Goal: Communication & Community: Connect with others

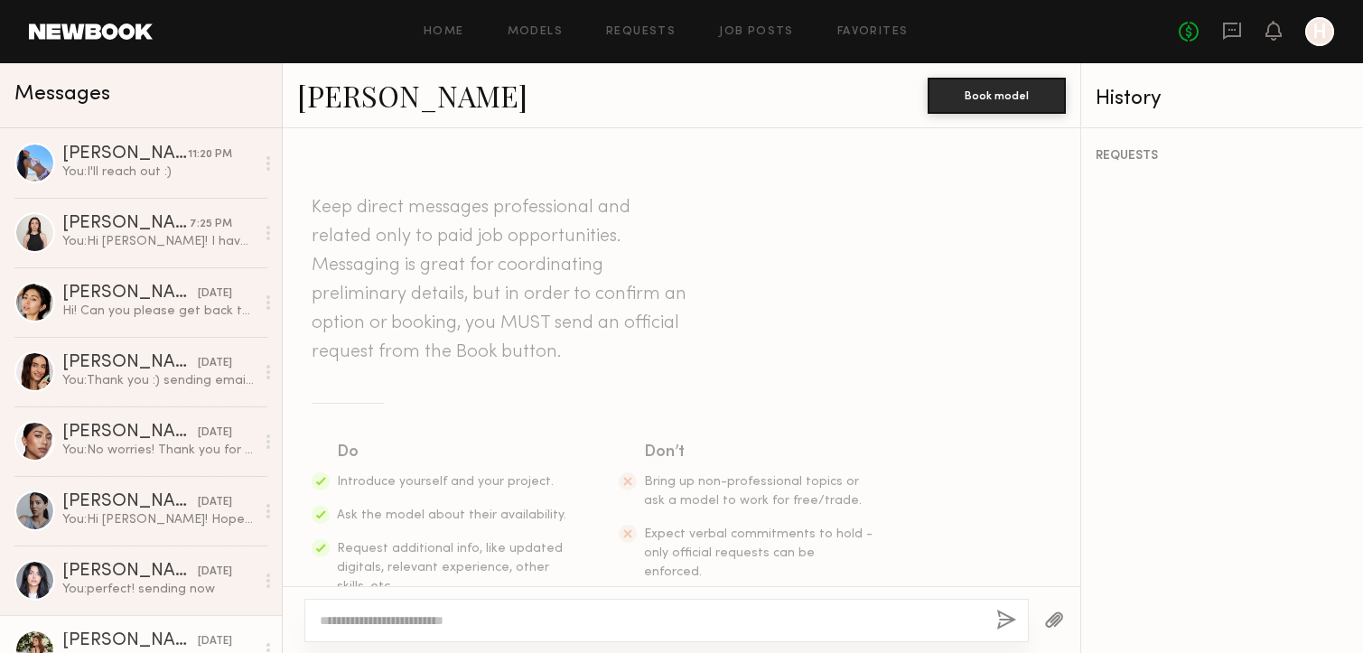
scroll to position [1616, 0]
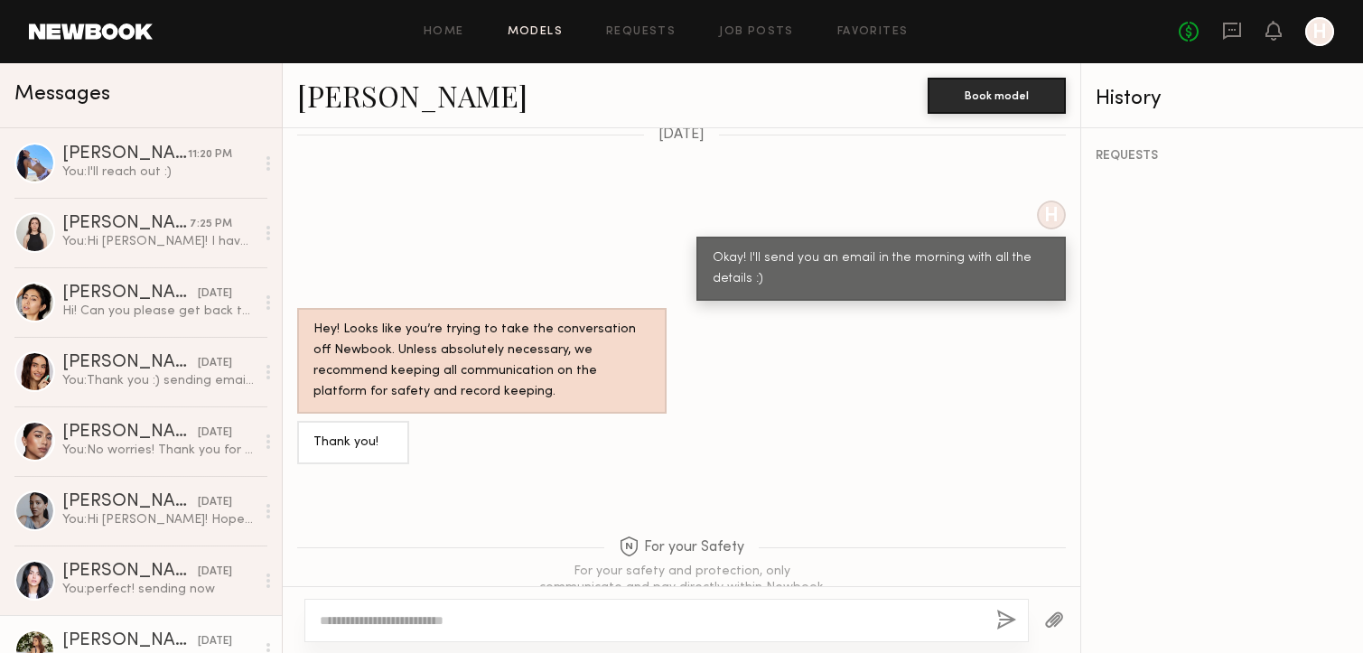
click at [545, 33] on link "Models" at bounding box center [535, 32] width 55 height 12
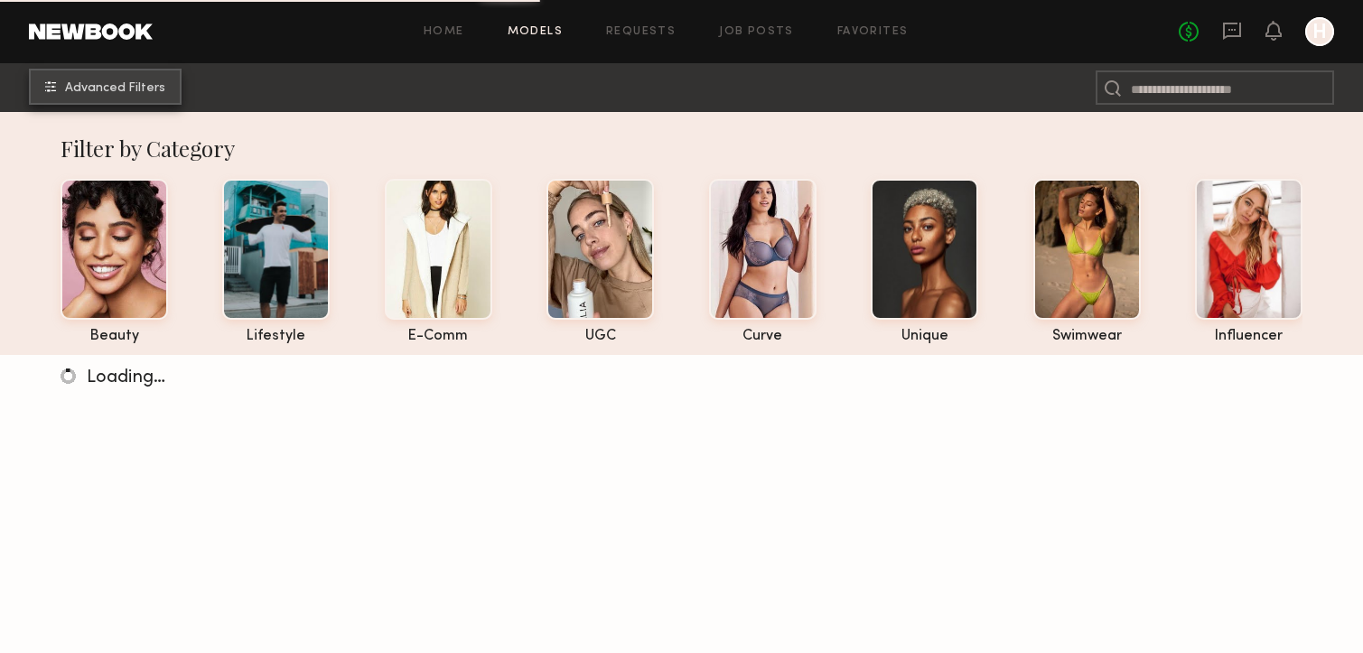
click at [135, 85] on span "Advanced Filters" at bounding box center [115, 88] width 100 height 13
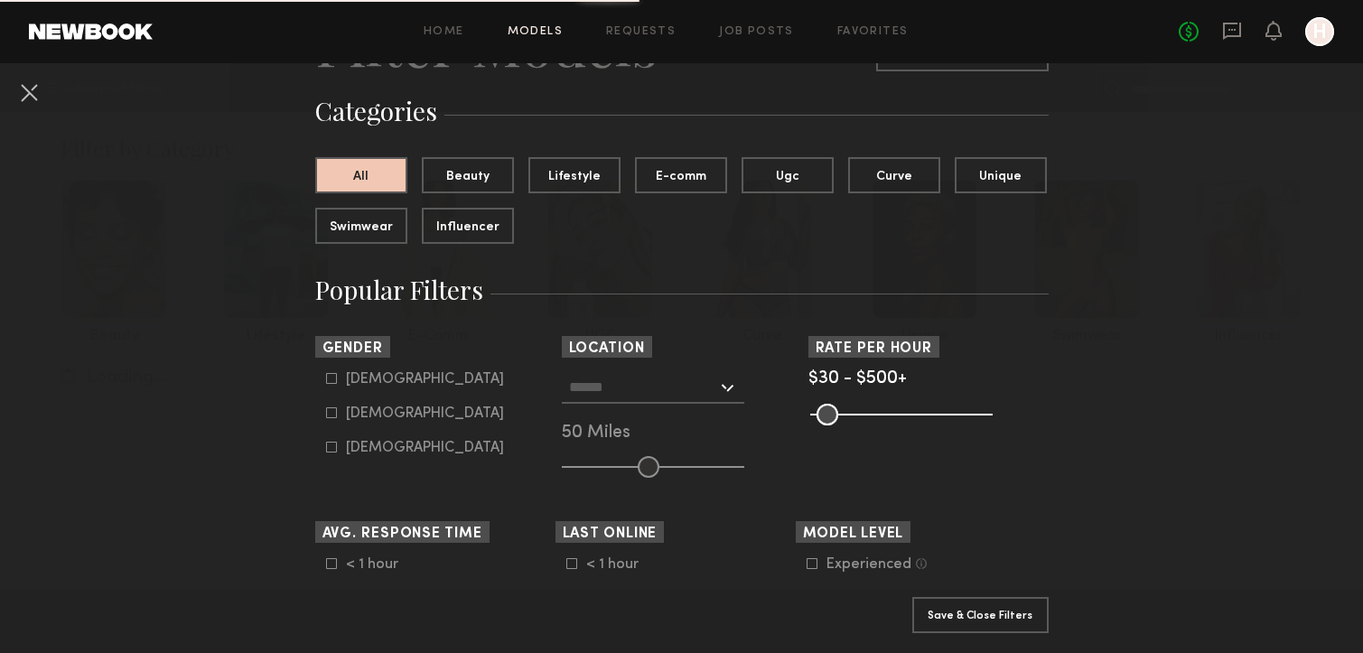
scroll to position [154, 0]
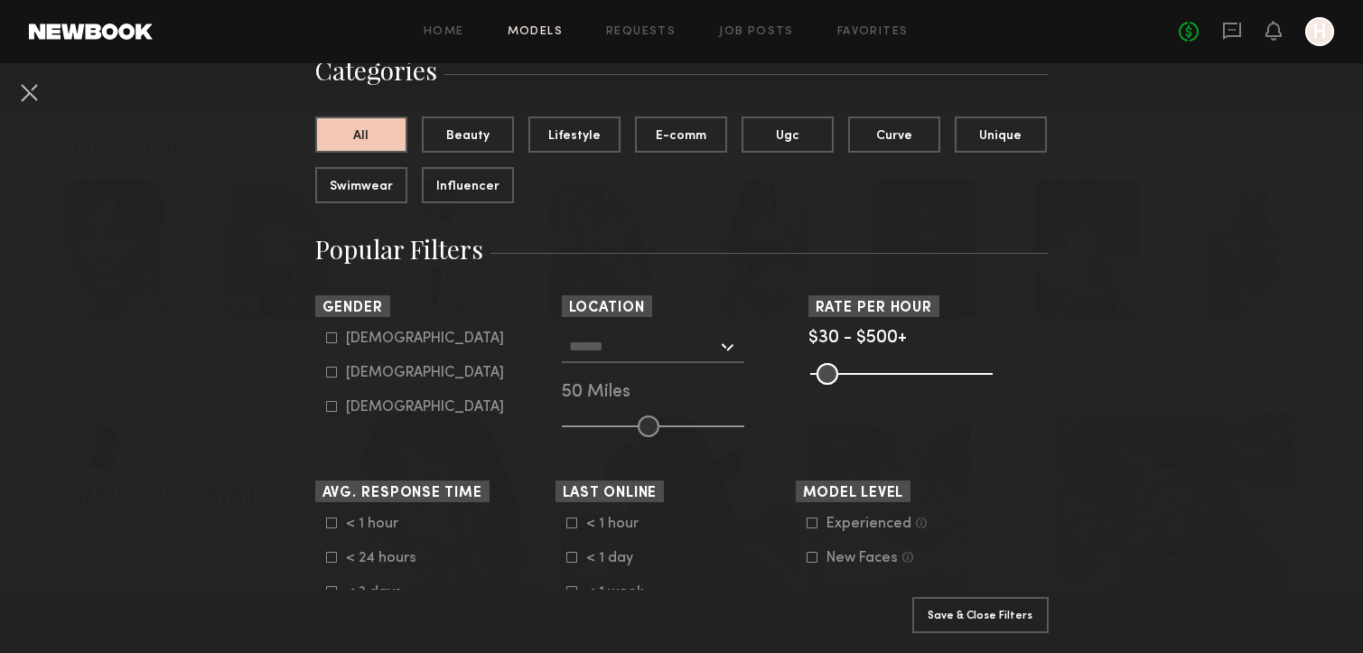
click at [341, 369] on label "[DEMOGRAPHIC_DATA]" at bounding box center [415, 372] width 178 height 11
type input "**"
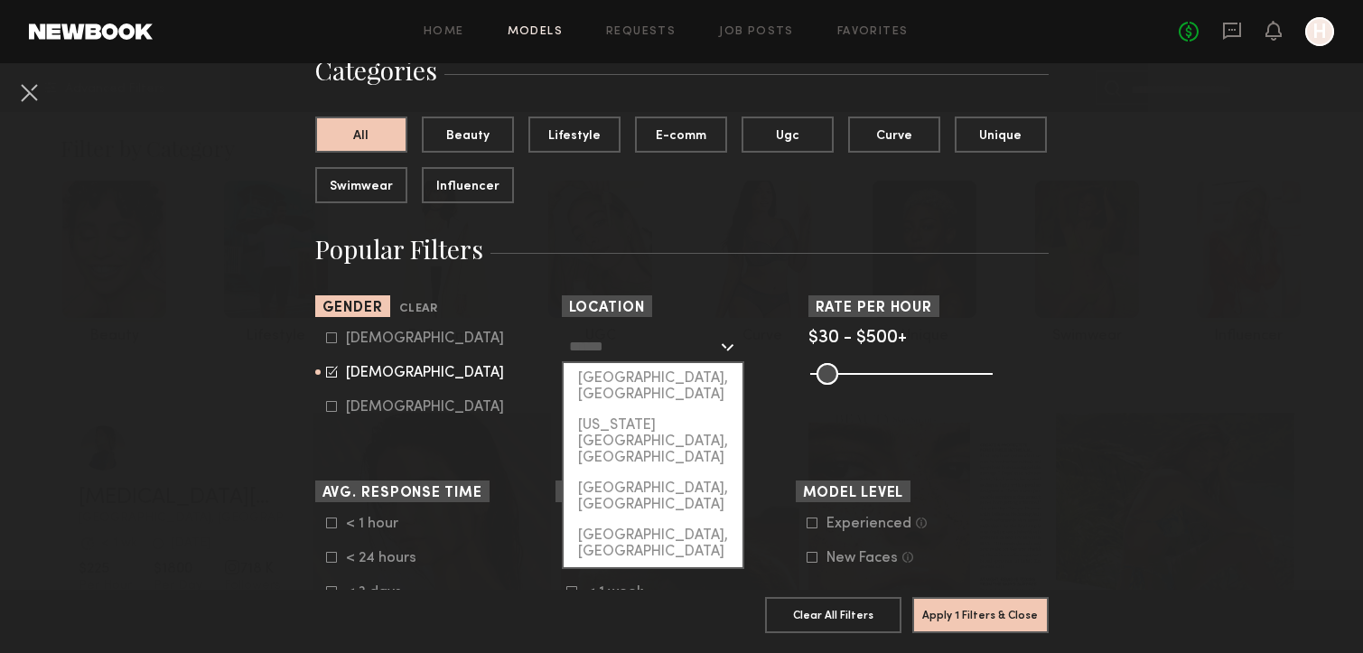
click at [646, 352] on input "text" at bounding box center [643, 346] width 148 height 31
click at [643, 374] on div "[GEOGRAPHIC_DATA], [GEOGRAPHIC_DATA]" at bounding box center [652, 386] width 179 height 47
type input "**********"
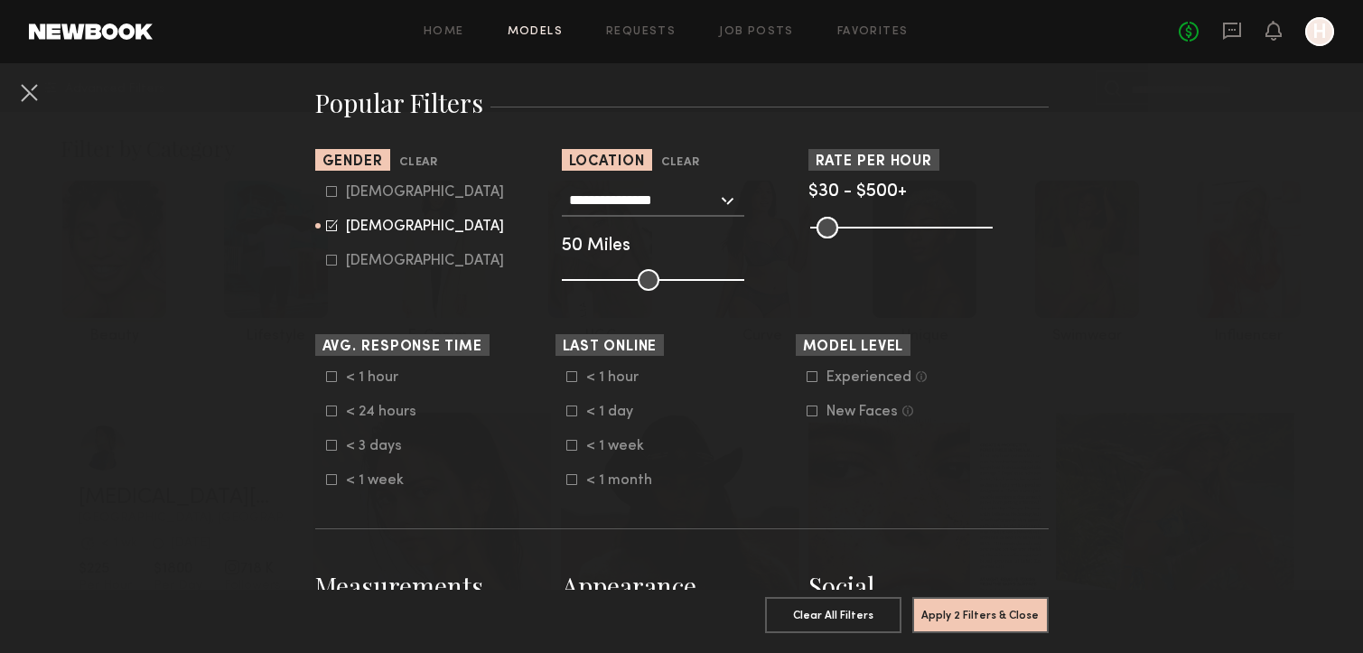
scroll to position [341, 0]
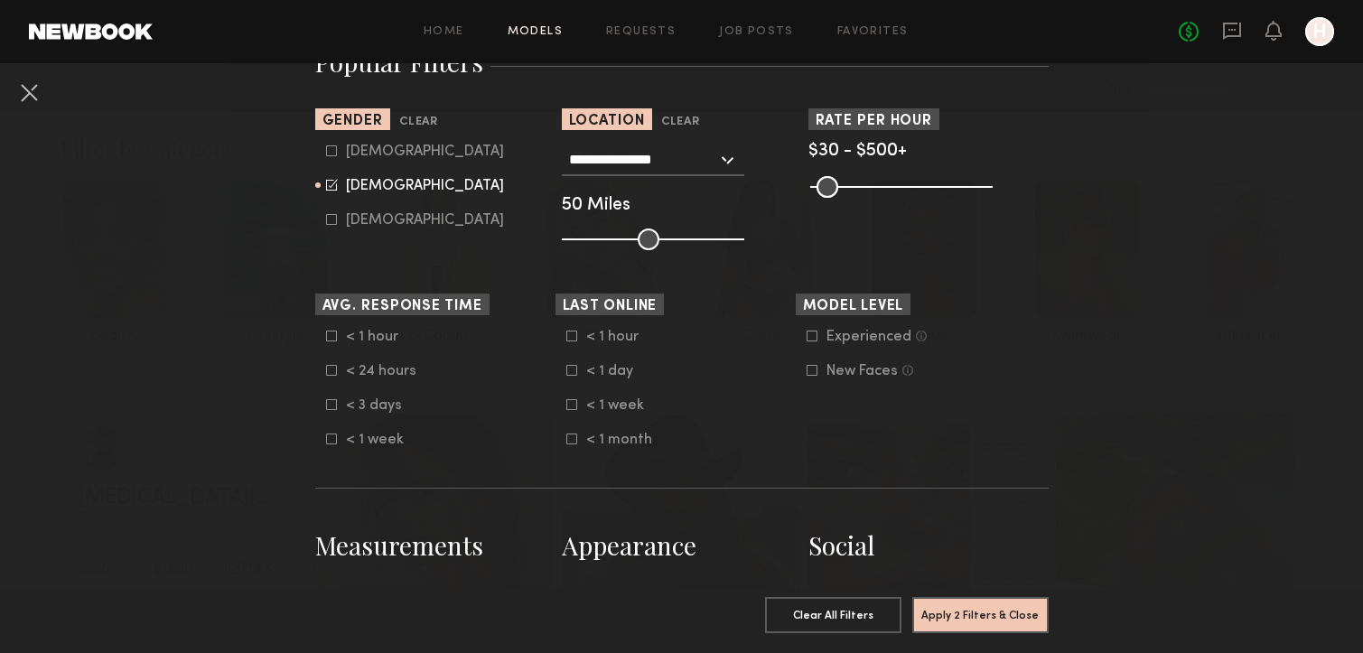
click at [333, 335] on icon at bounding box center [331, 336] width 11 height 11
click at [573, 332] on icon at bounding box center [571, 336] width 11 height 11
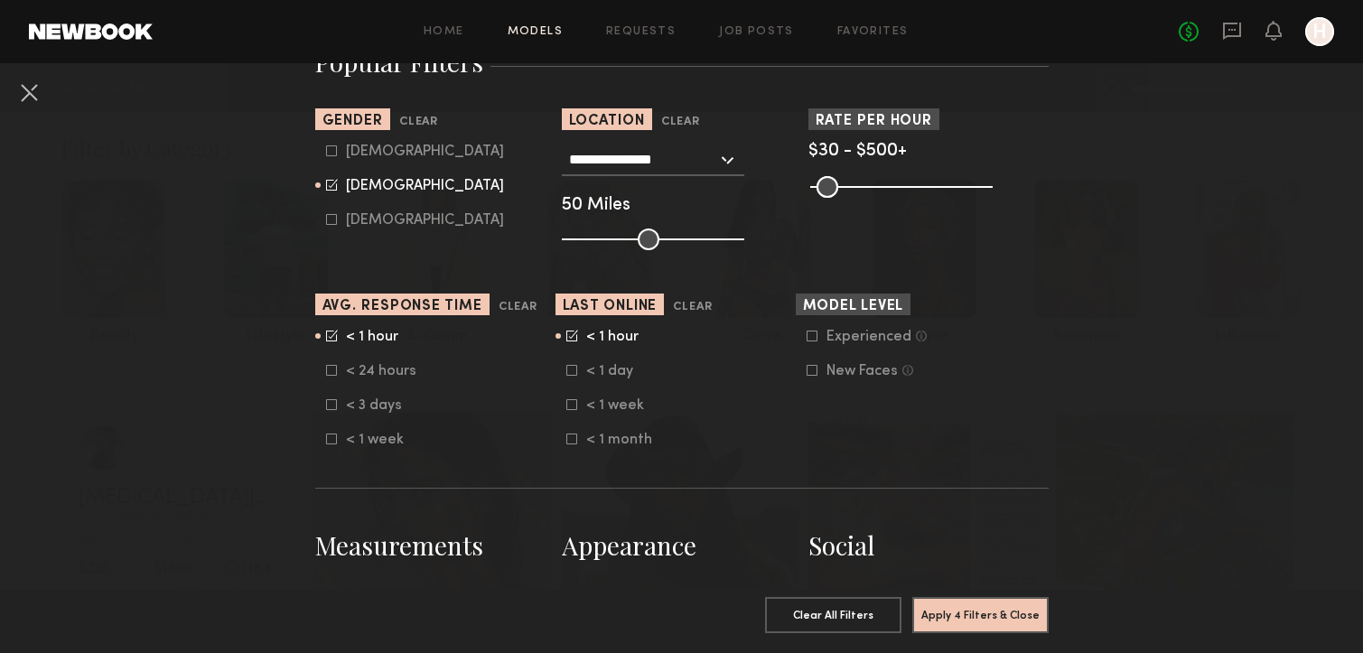
click at [573, 368] on icon at bounding box center [571, 370] width 11 height 11
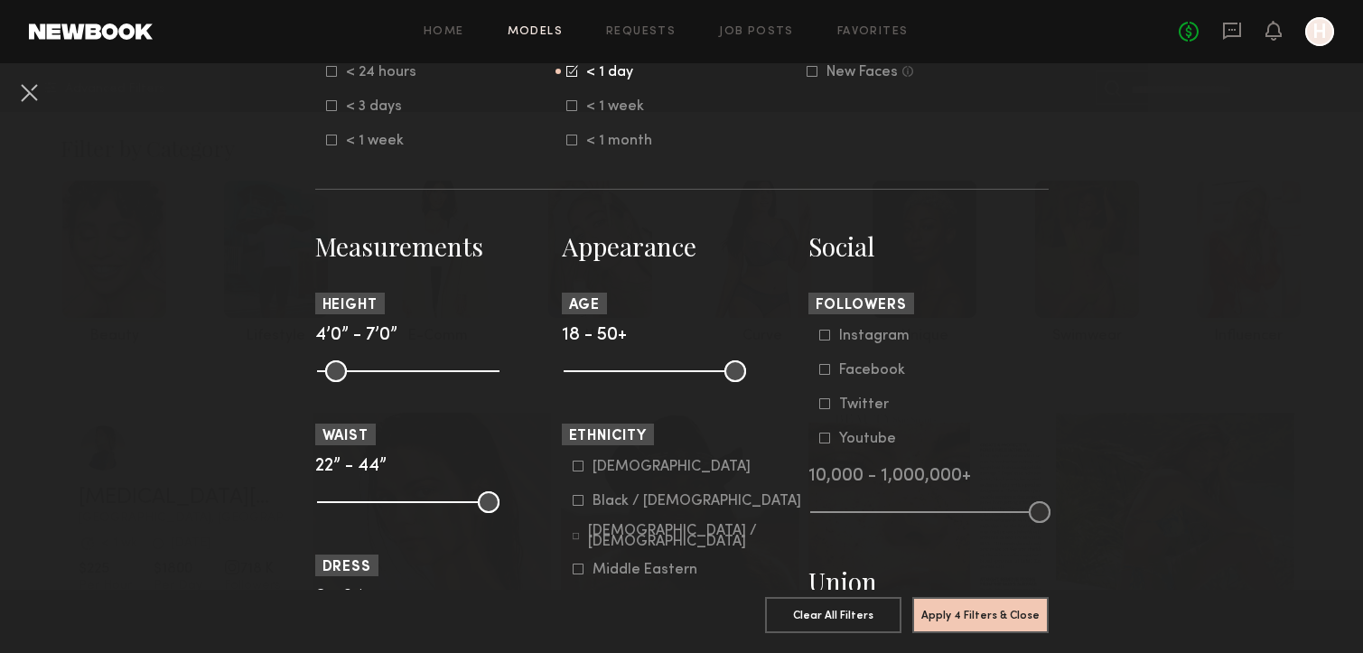
scroll to position [646, 0]
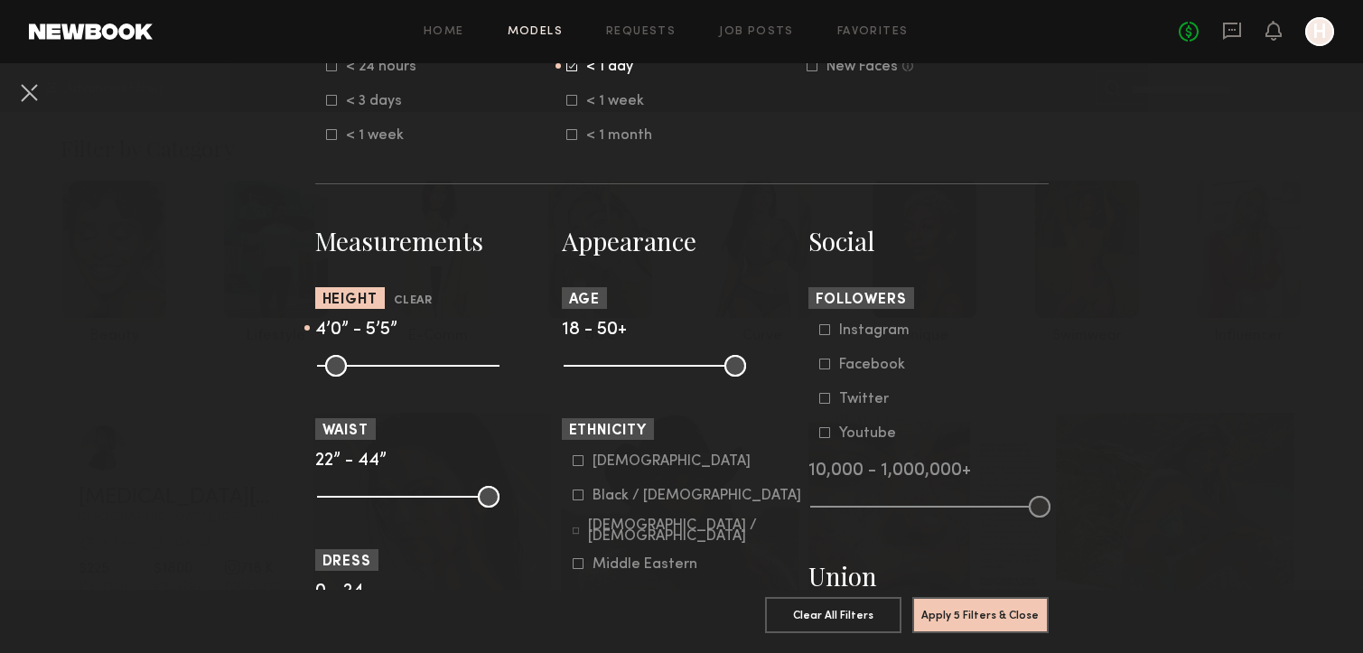
drag, startPoint x: 490, startPoint y: 374, endPoint x: 403, endPoint y: 377, distance: 87.6
type input "**"
click at [403, 376] on input "range" at bounding box center [408, 366] width 182 height 22
drag, startPoint x: 331, startPoint y: 360, endPoint x: 396, endPoint y: 374, distance: 66.4
type input "**"
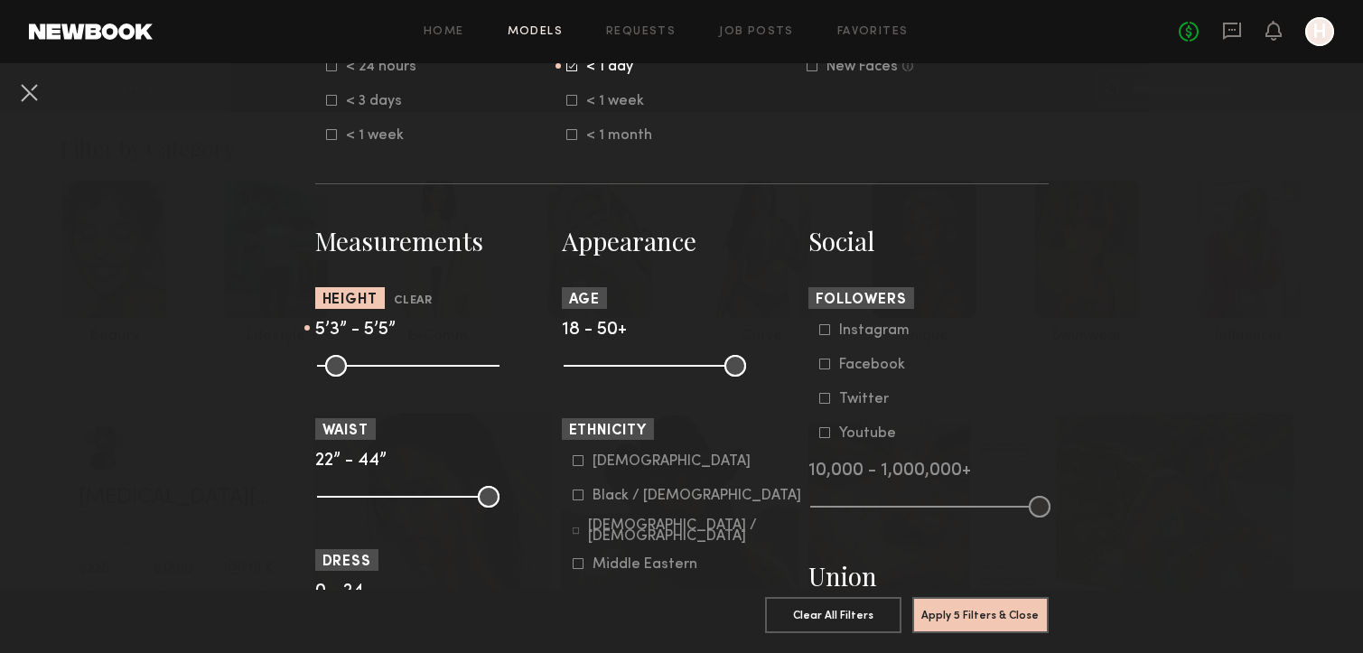
click at [396, 374] on input "range" at bounding box center [408, 366] width 182 height 22
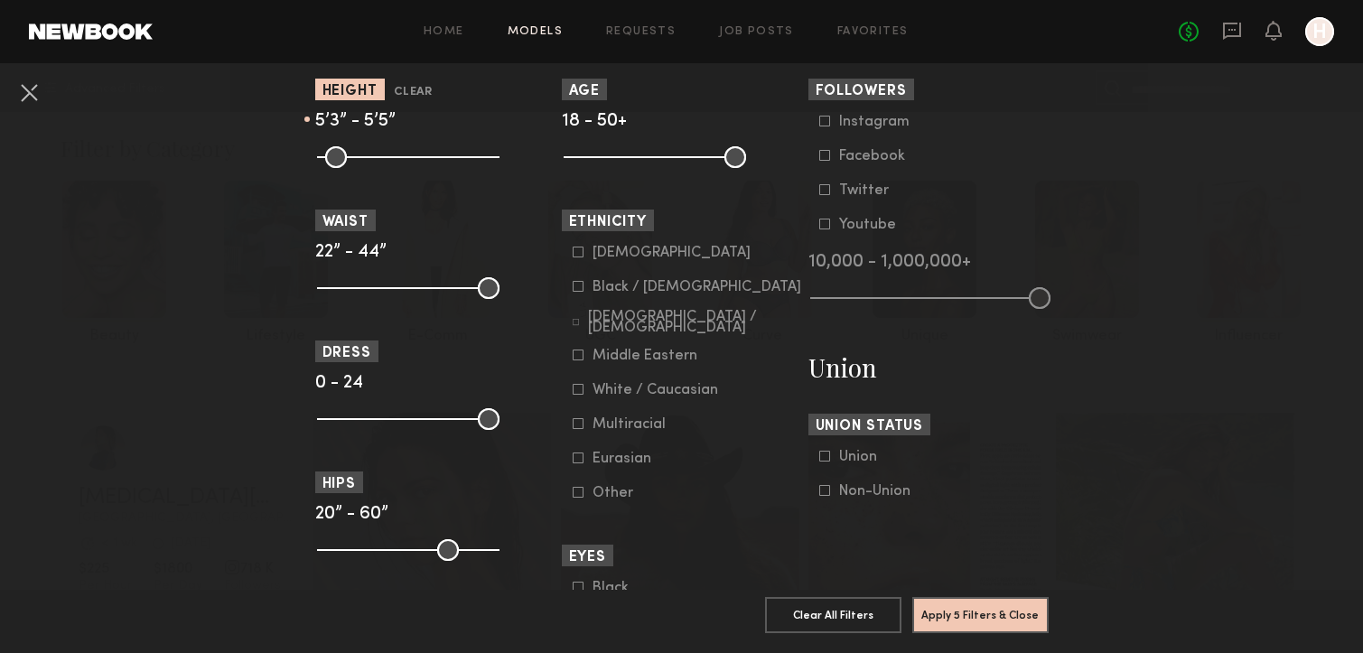
scroll to position [855, 0]
drag, startPoint x: 487, startPoint y: 285, endPoint x: 381, endPoint y: 289, distance: 105.7
type input "**"
click at [380, 289] on input "range" at bounding box center [408, 287] width 182 height 22
drag, startPoint x: 328, startPoint y: 290, endPoint x: 366, endPoint y: 290, distance: 37.9
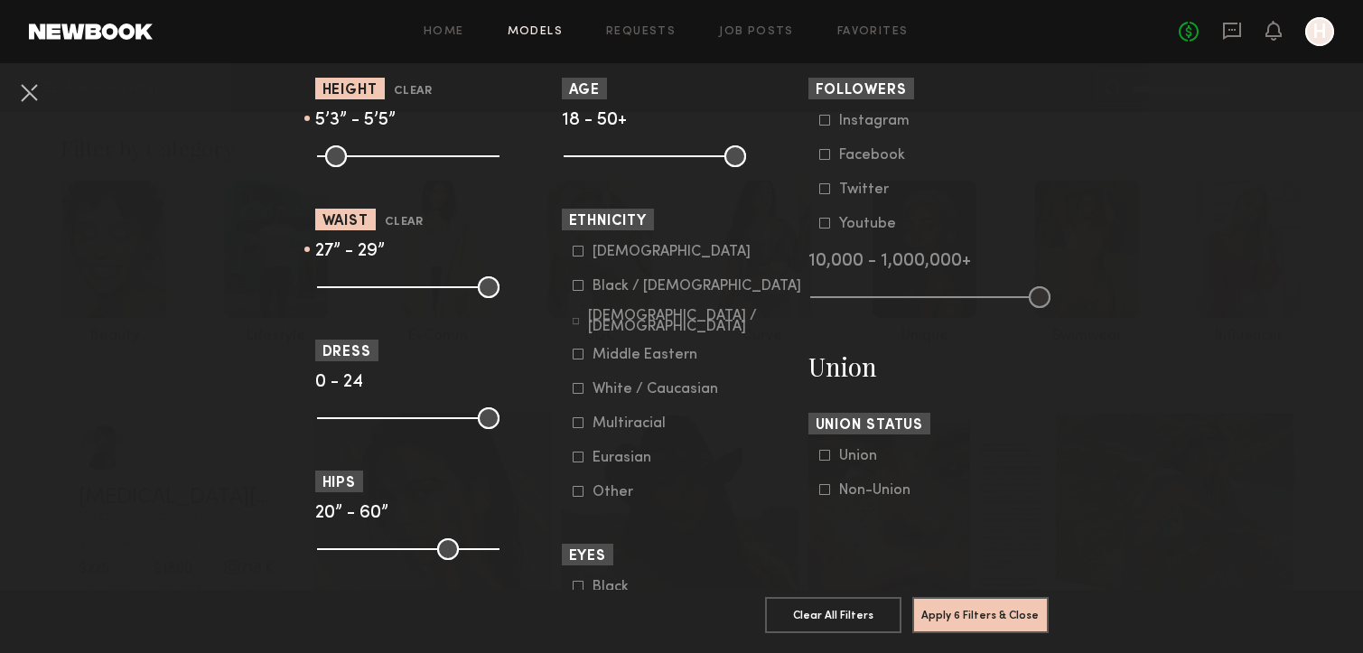
type input "**"
click at [366, 290] on input "range" at bounding box center [408, 287] width 182 height 22
type input "**"
click at [368, 286] on input "range" at bounding box center [408, 287] width 182 height 22
drag, startPoint x: 492, startPoint y: 424, endPoint x: 381, endPoint y: 424, distance: 111.1
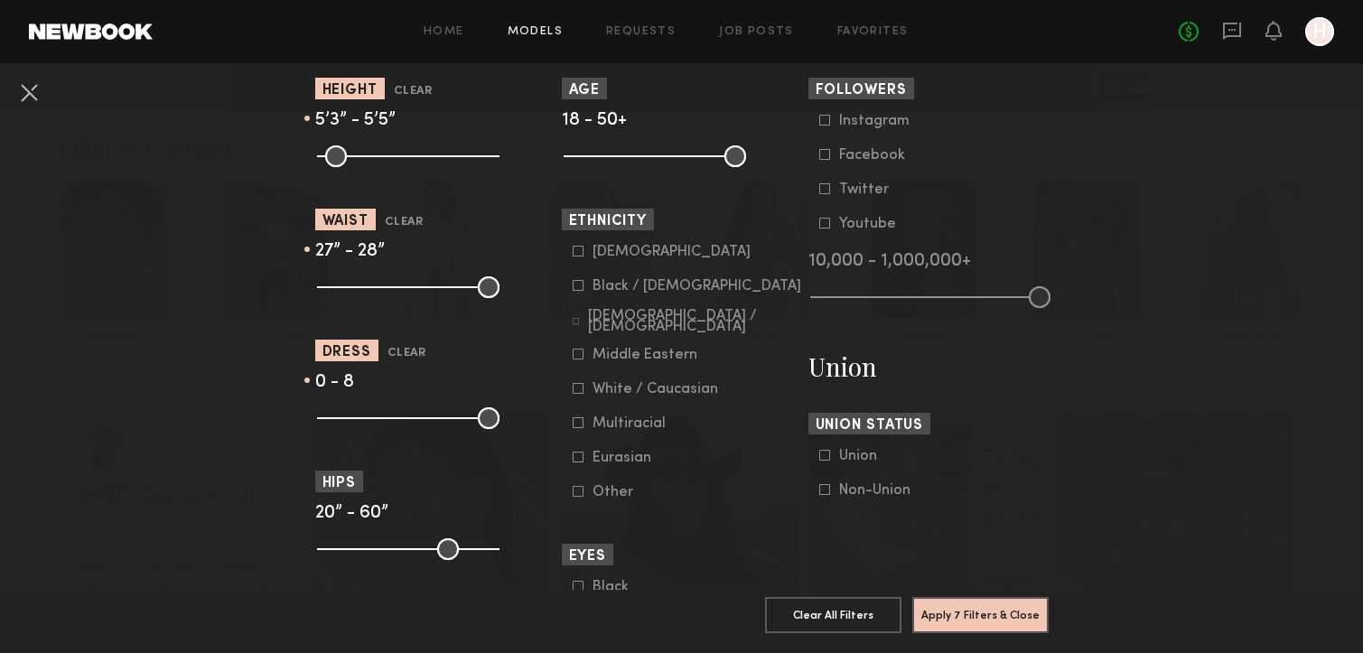
click at [380, 424] on input "range" at bounding box center [408, 418] width 182 height 22
drag, startPoint x: 380, startPoint y: 417, endPoint x: 369, endPoint y: 417, distance: 10.8
type input "*"
click at [369, 417] on input "range" at bounding box center [408, 418] width 182 height 22
drag, startPoint x: 322, startPoint y: 418, endPoint x: 349, endPoint y: 418, distance: 27.1
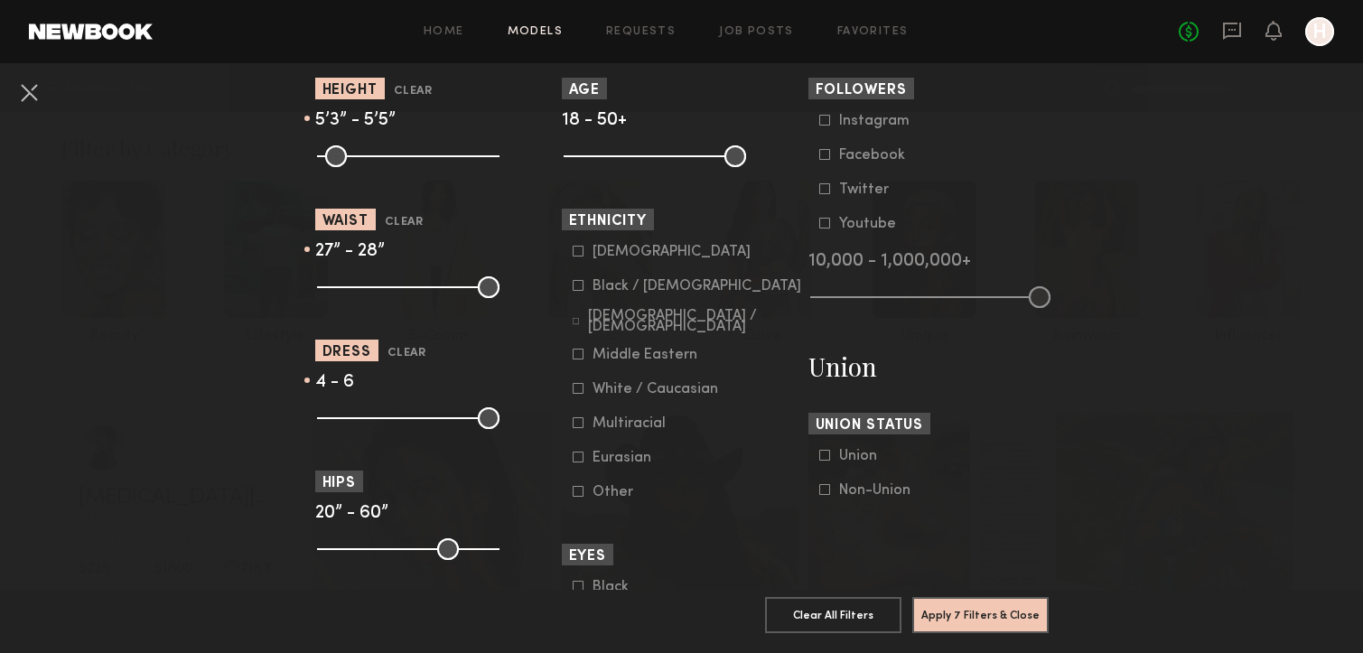
type input "*"
click at [349, 418] on input "range" at bounding box center [408, 418] width 182 height 22
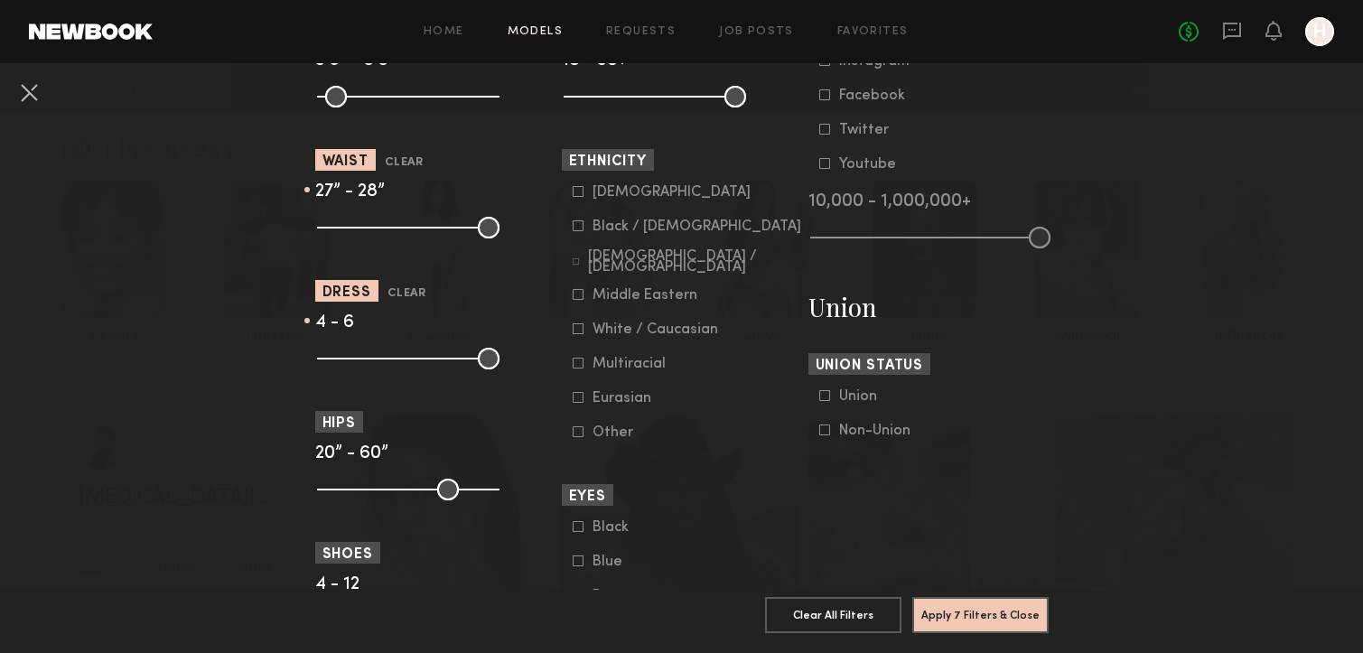
scroll to position [916, 0]
drag, startPoint x: 327, startPoint y: 486, endPoint x: 392, endPoint y: 488, distance: 65.0
type input "**"
click at [394, 488] on input "range" at bounding box center [408, 489] width 182 height 22
drag, startPoint x: 491, startPoint y: 489, endPoint x: 404, endPoint y: 490, distance: 87.6
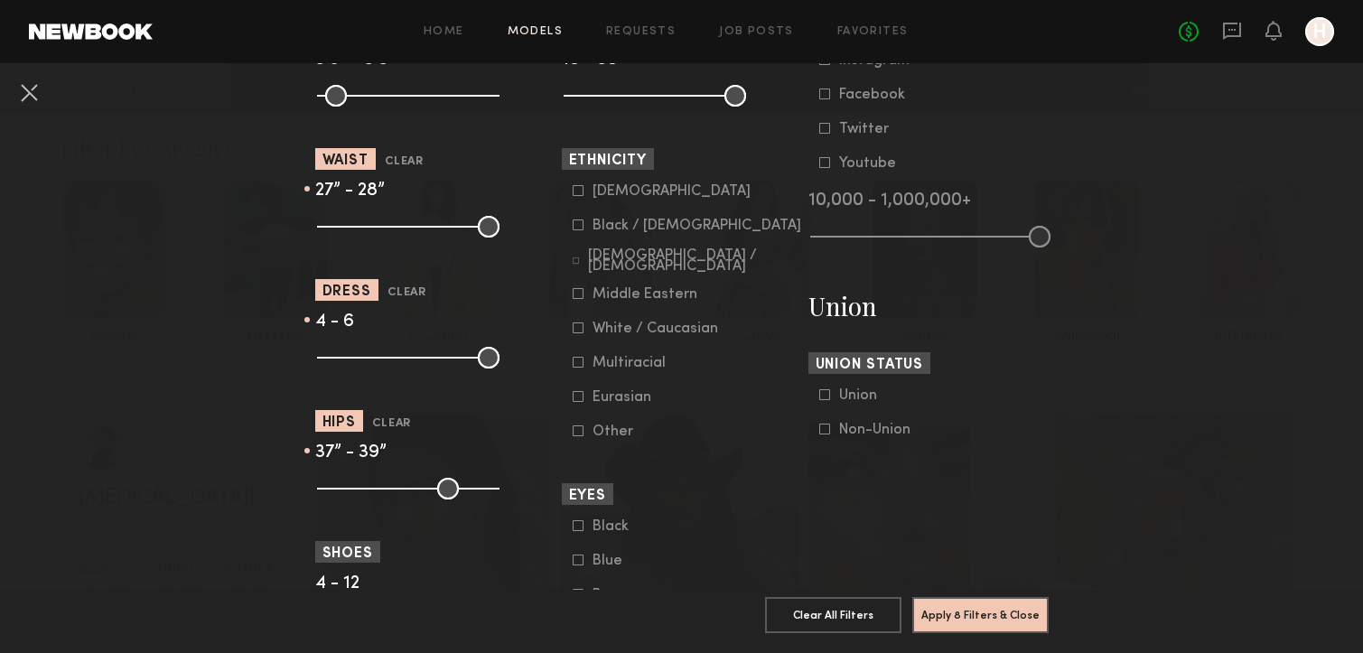
type input "**"
click at [404, 490] on input "range" at bounding box center [408, 489] width 182 height 22
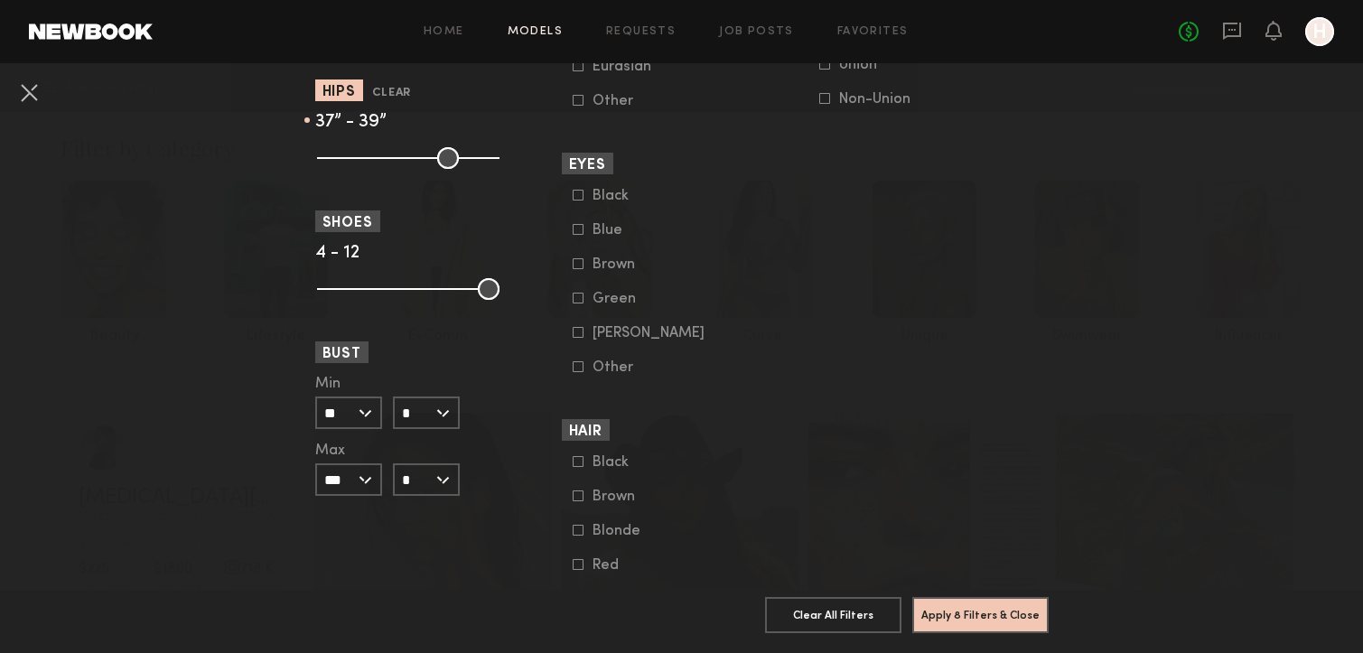
scroll to position [1326, 0]
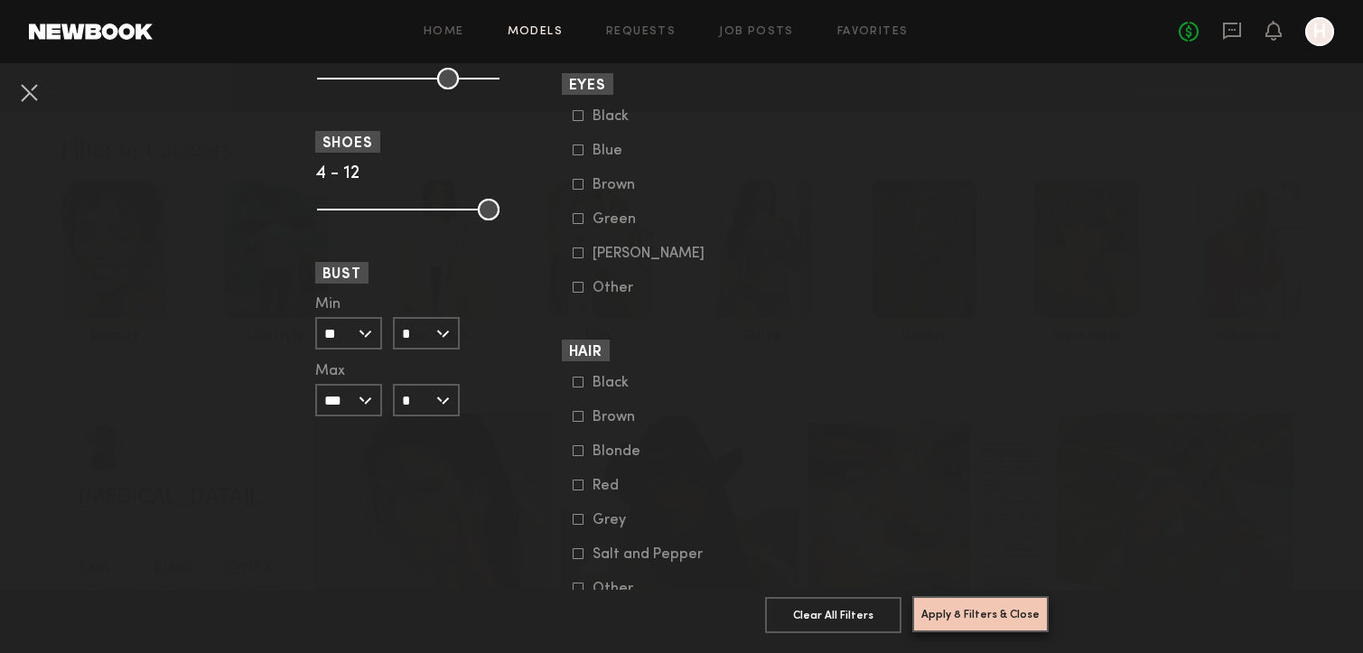
click at [985, 615] on button "Apply 8 Filters & Close" at bounding box center [980, 614] width 136 height 36
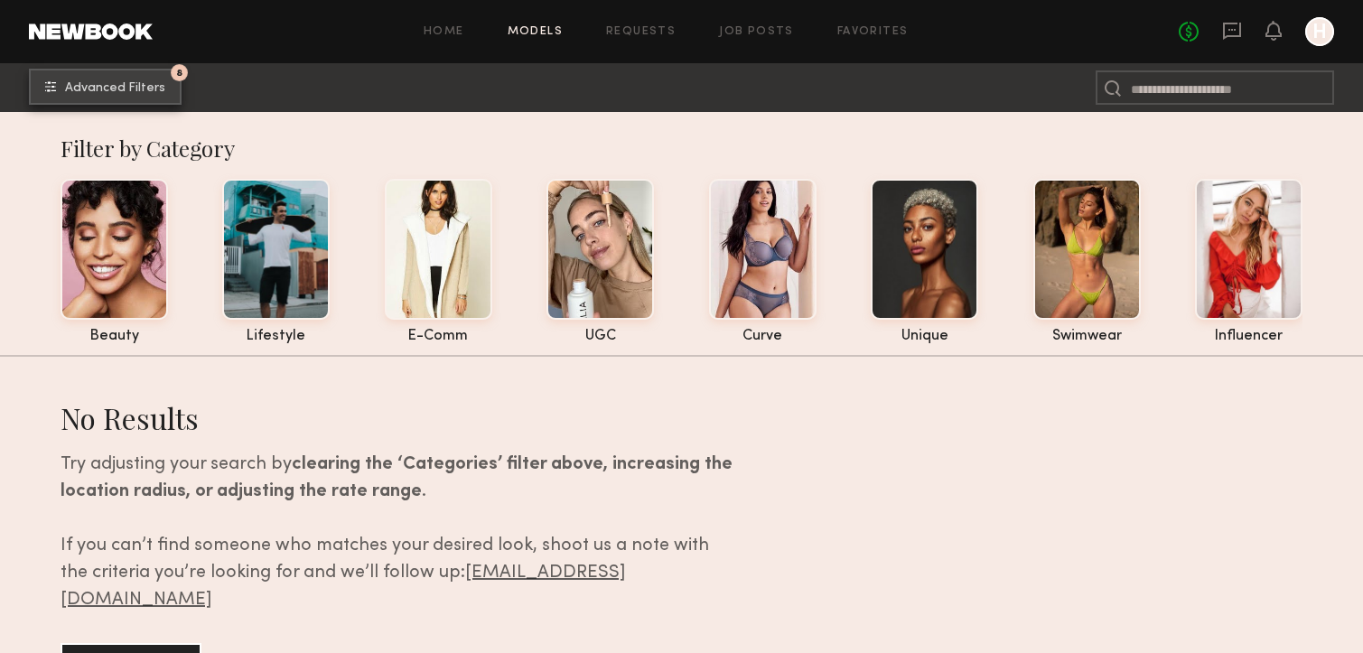
click at [109, 86] on span "Advanced Filters" at bounding box center [115, 88] width 100 height 13
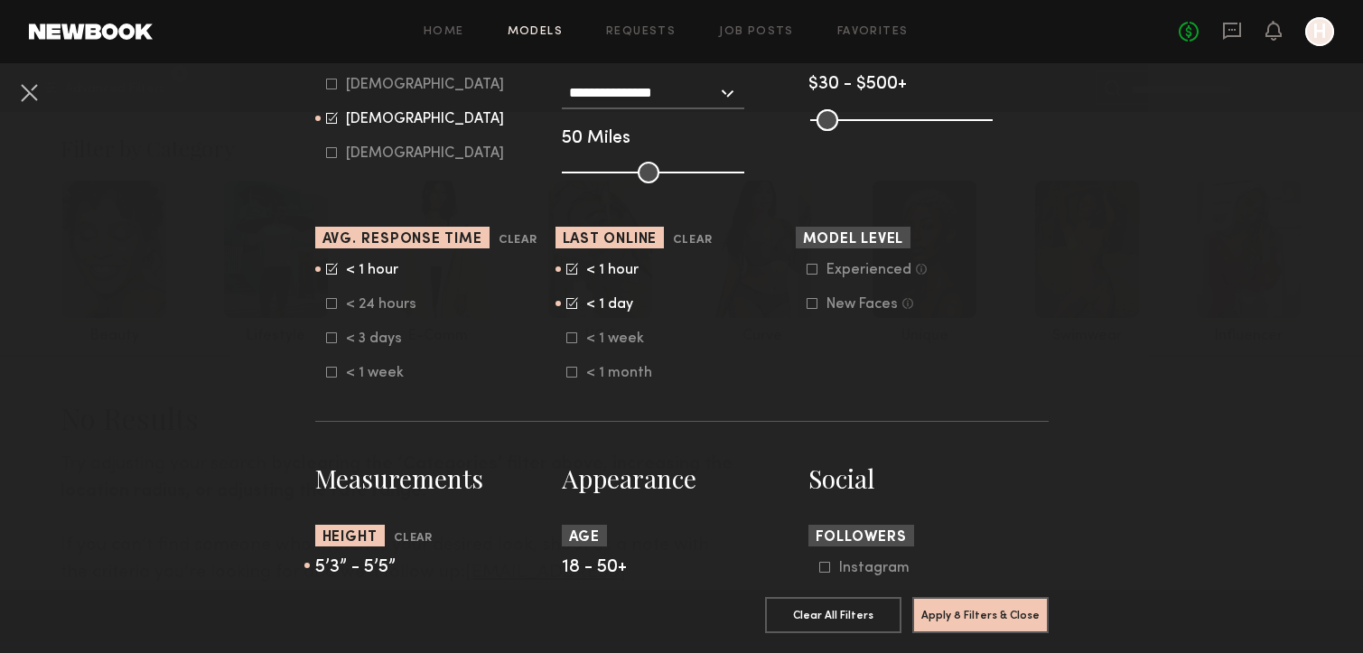
scroll to position [407, 0]
click at [681, 238] on button "Clear" at bounding box center [692, 241] width 39 height 21
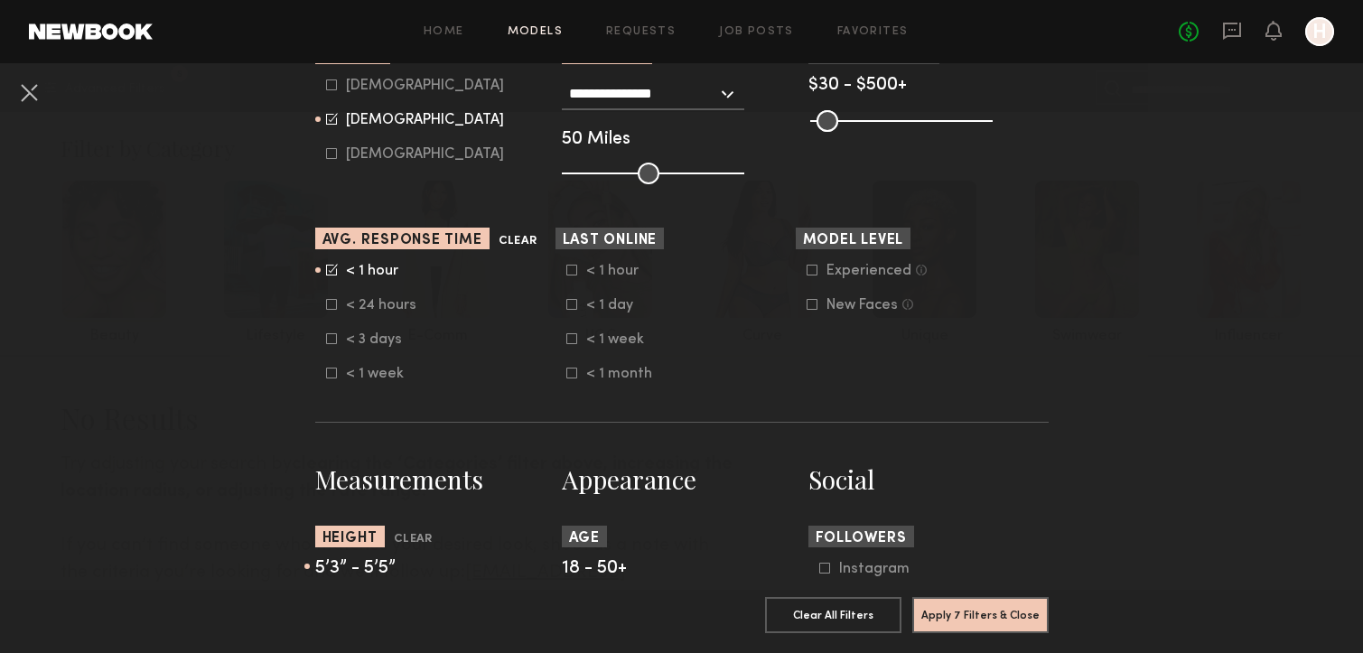
click at [504, 235] on button "Clear" at bounding box center [517, 241] width 39 height 21
click at [1000, 619] on button "Apply 6 Filters & Close" at bounding box center [980, 614] width 136 height 36
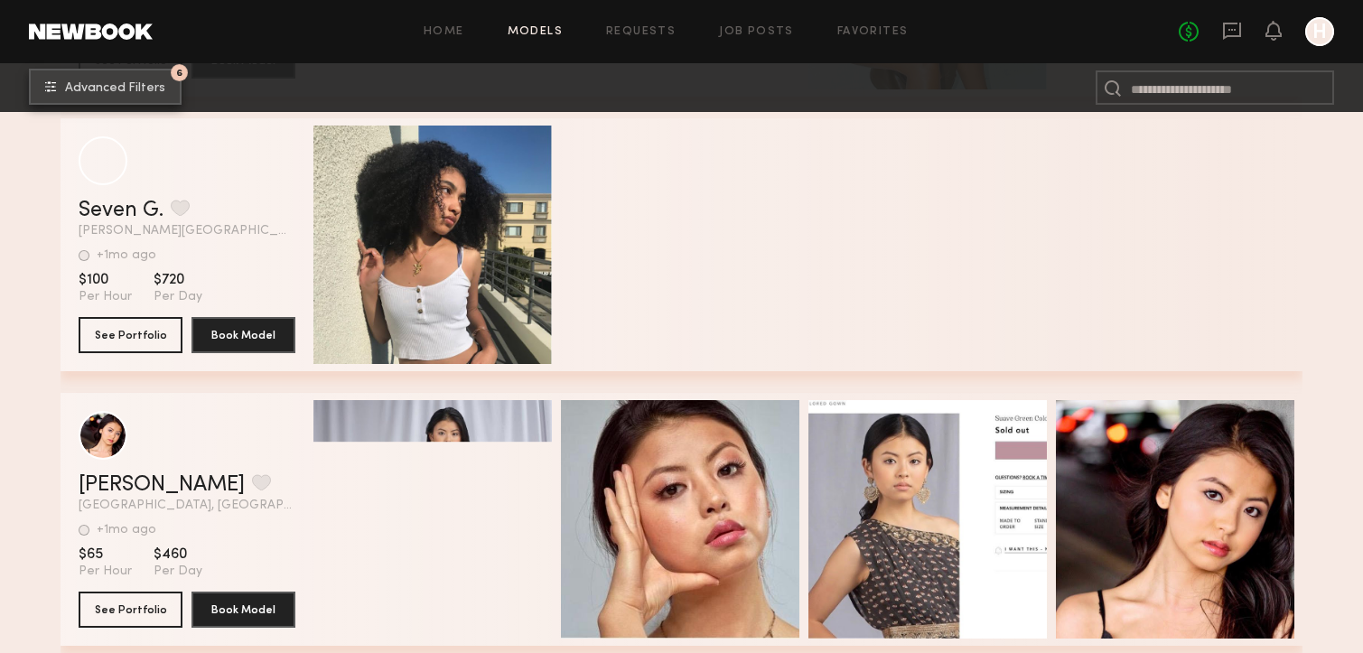
scroll to position [4314, 0]
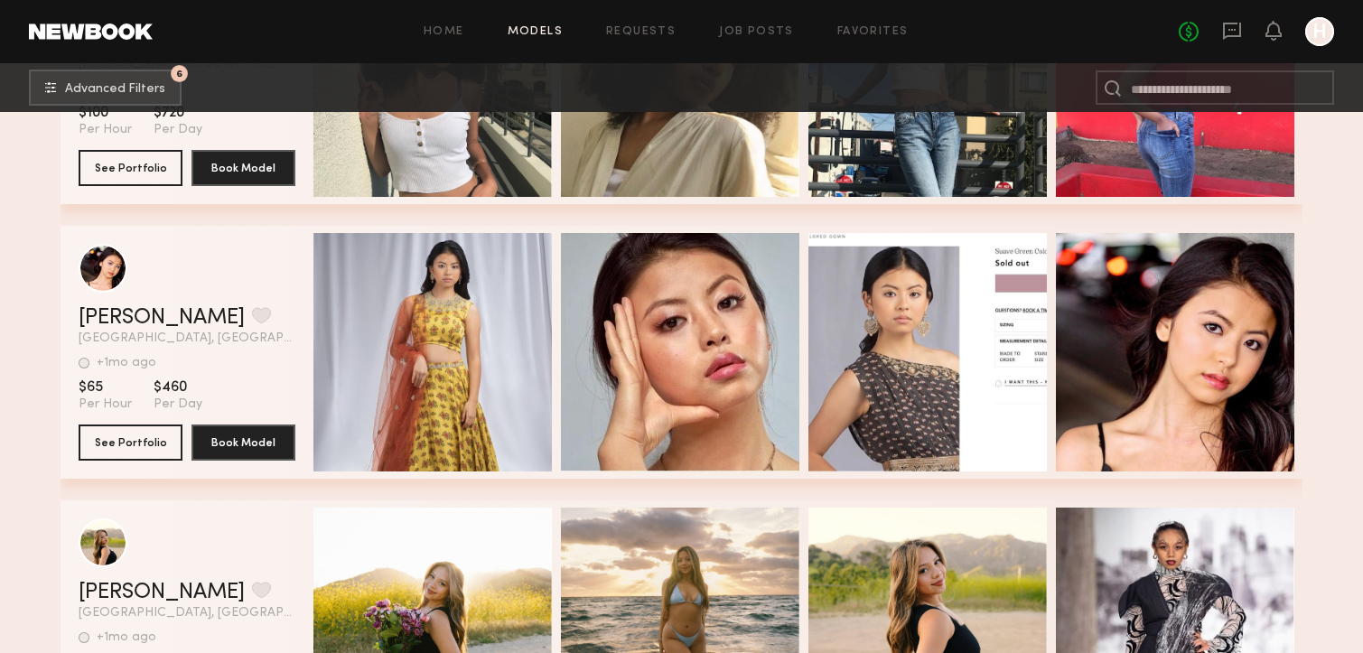
click at [283, 379] on section "$65 Per Hour $460 Per Day" at bounding box center [187, 395] width 217 height 34
click at [151, 451] on button "See Portfolio" at bounding box center [131, 442] width 104 height 36
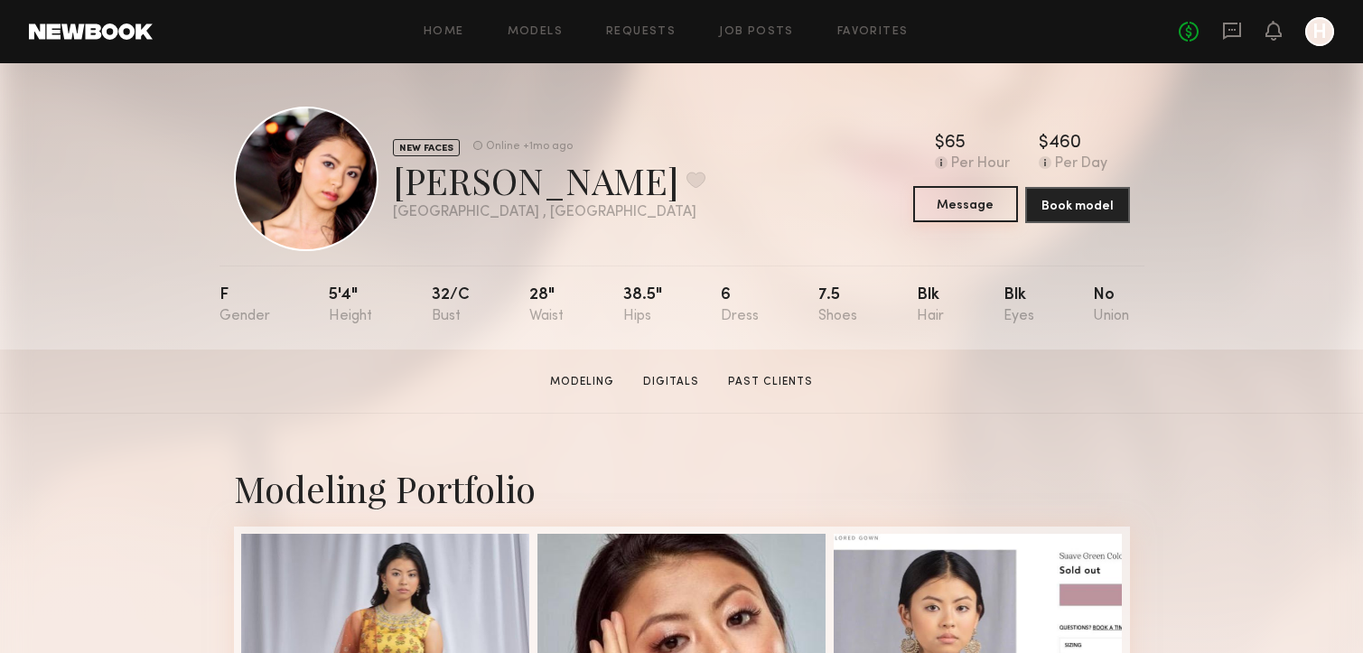
click at [941, 216] on button "Message" at bounding box center [965, 204] width 105 height 36
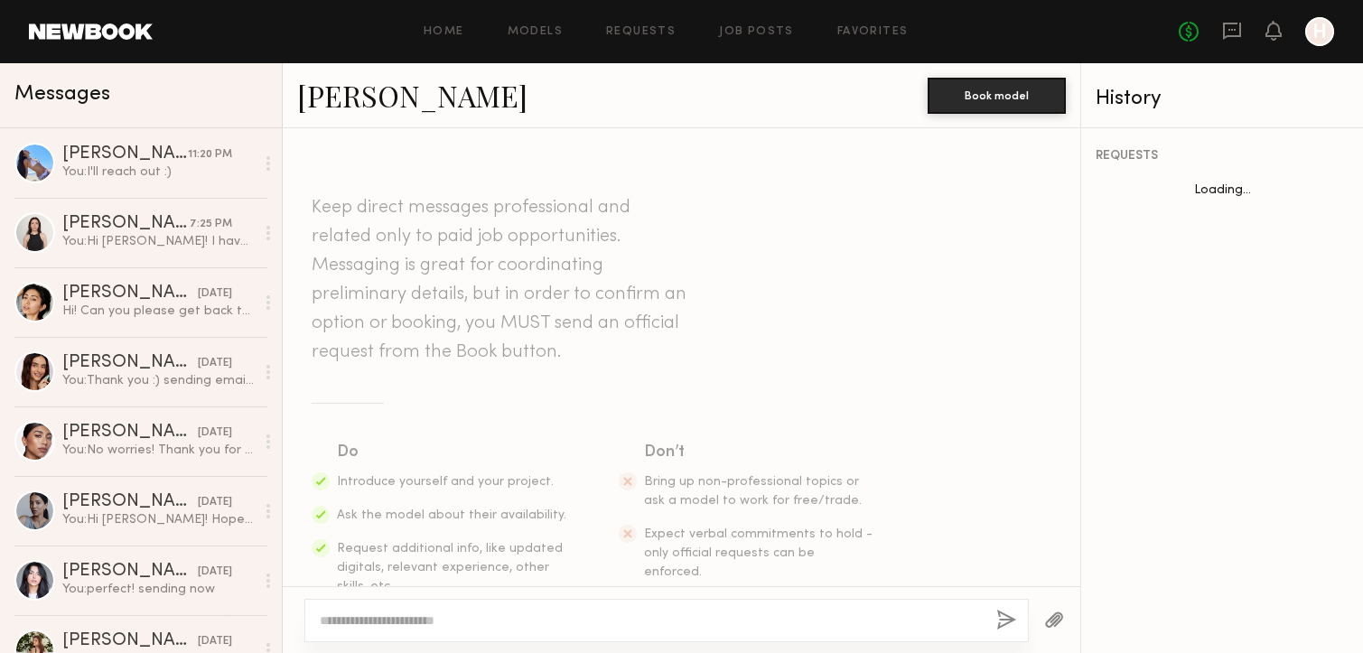
click at [554, 611] on textarea at bounding box center [651, 620] width 662 height 18
type textarea "*********"
click at [997, 622] on button "button" at bounding box center [1006, 621] width 20 height 23
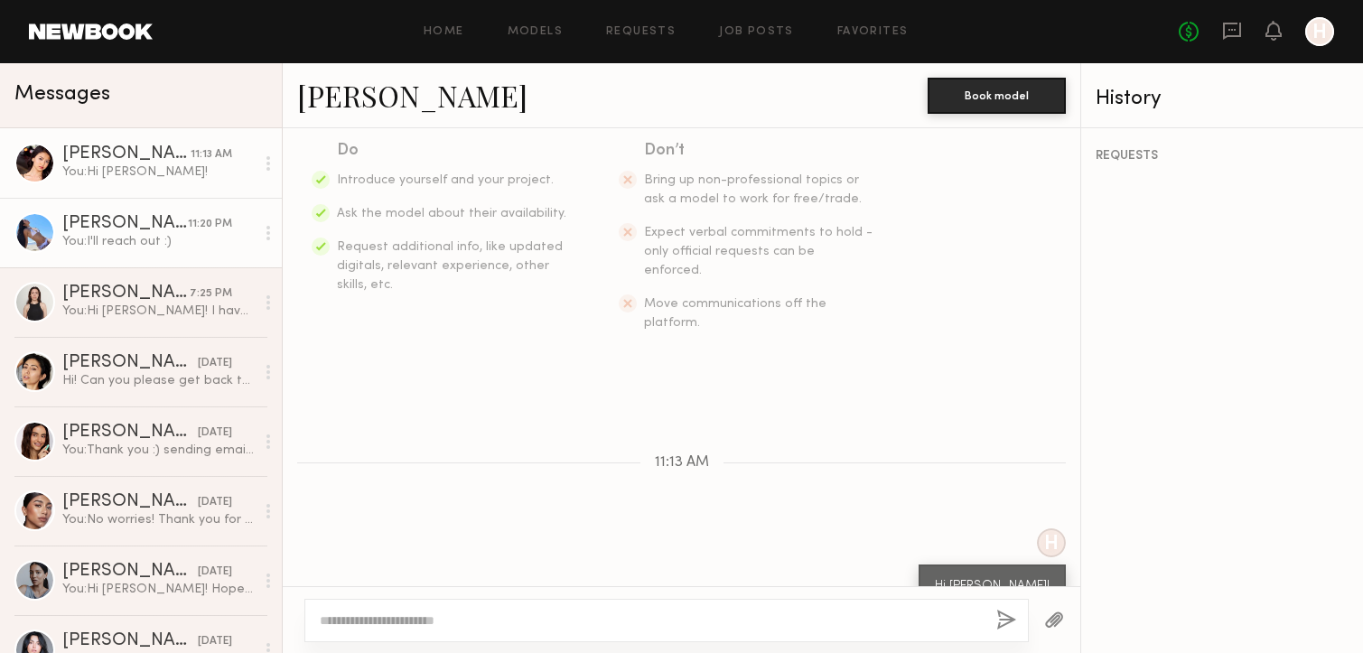
click at [131, 237] on div "You: I'll reach out :)" at bounding box center [158, 241] width 192 height 17
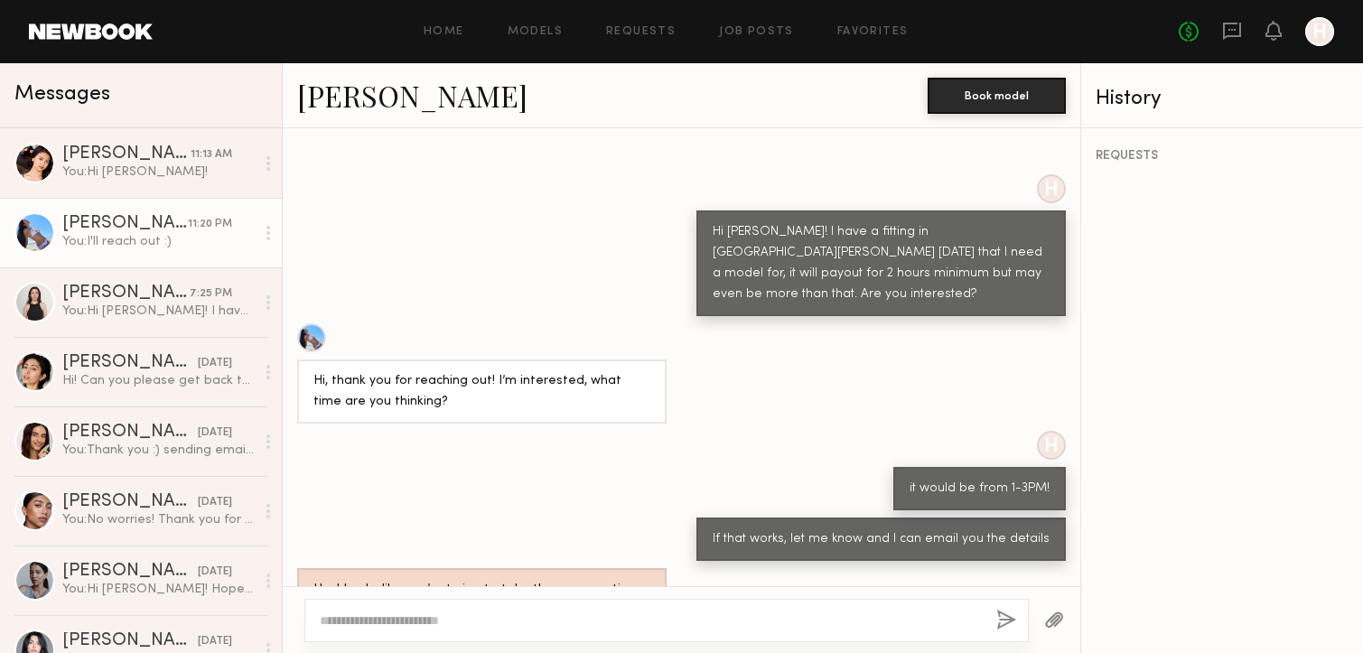
scroll to position [457, 0]
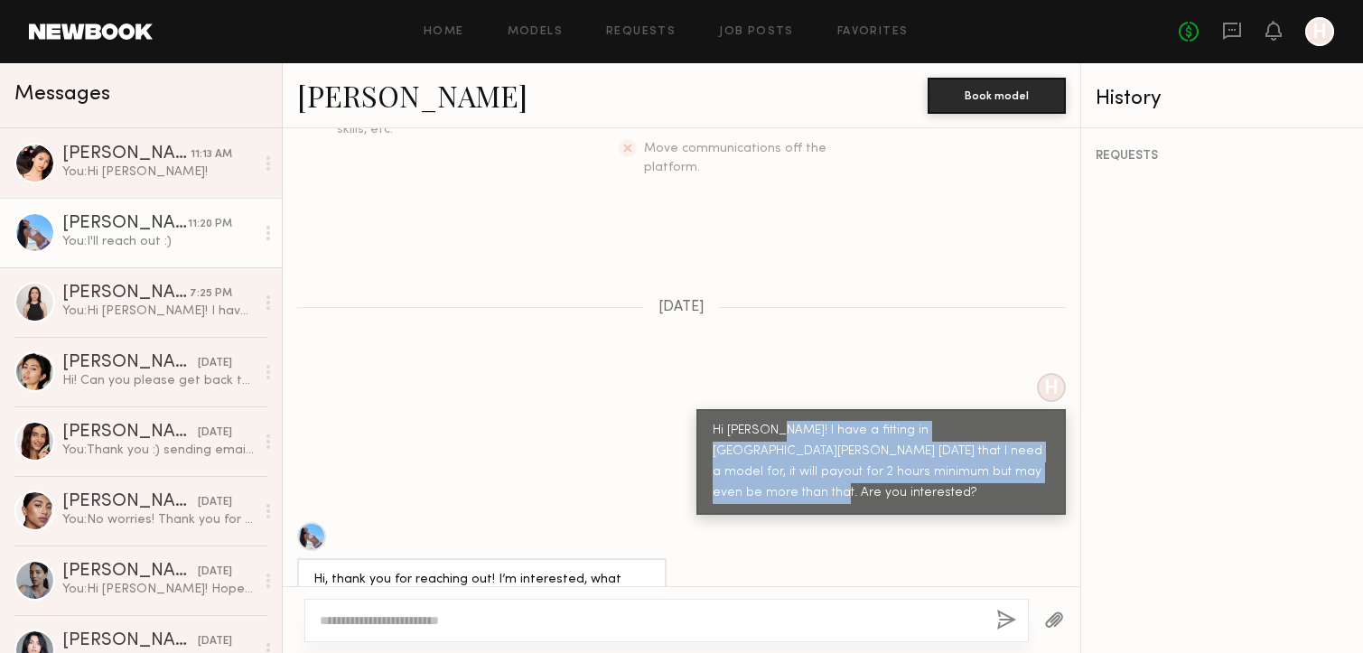
drag, startPoint x: 770, startPoint y: 396, endPoint x: 994, endPoint y: 447, distance: 229.8
click at [994, 447] on div "Hi Soriya! I have a fitting in Santa Ana on Wednesday that I need a model for, …" at bounding box center [880, 462] width 369 height 106
copy div "I have a fitting in Santa Ana on Wednesday that I need a model for, it will pay…"
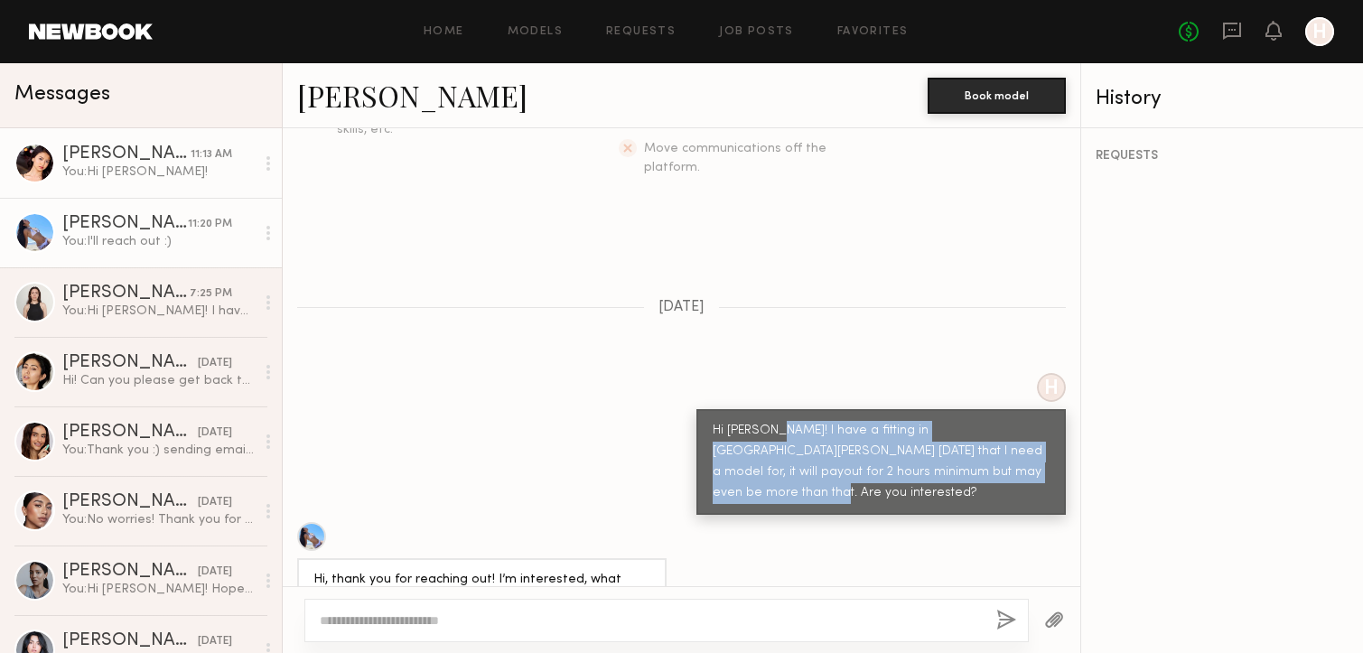
click at [144, 177] on div "You: Hi Jenny!" at bounding box center [158, 171] width 192 height 17
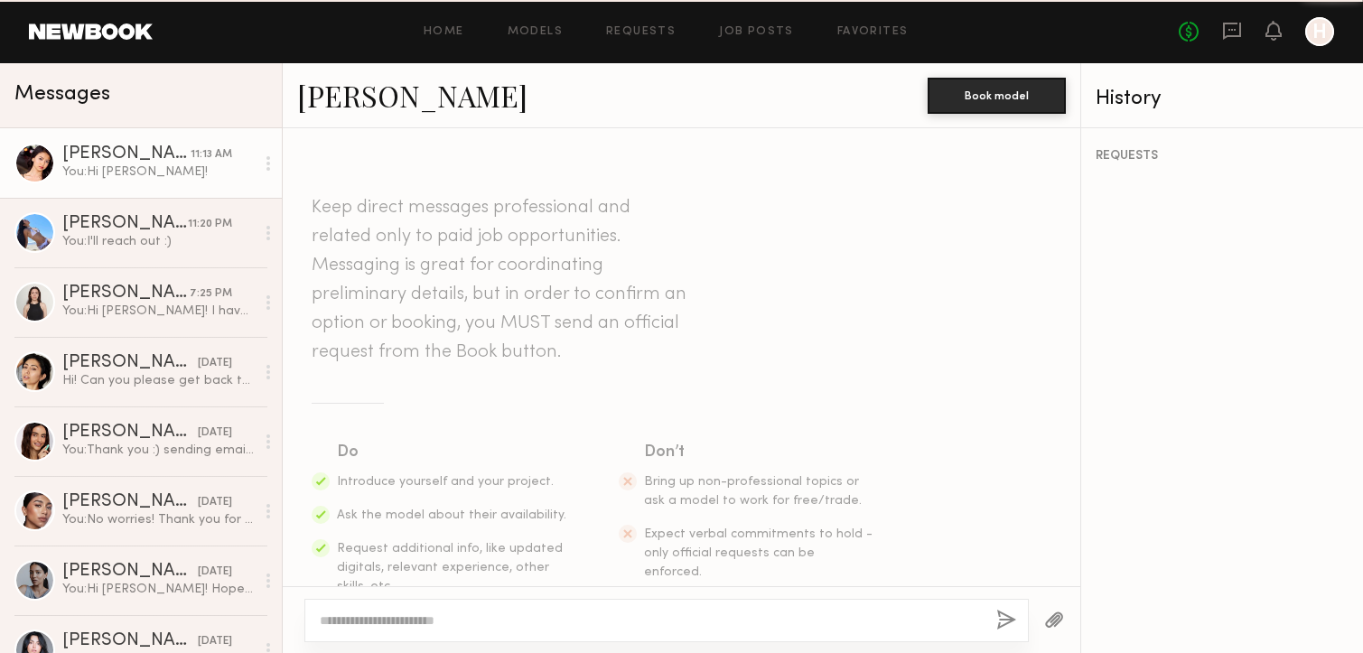
scroll to position [302, 0]
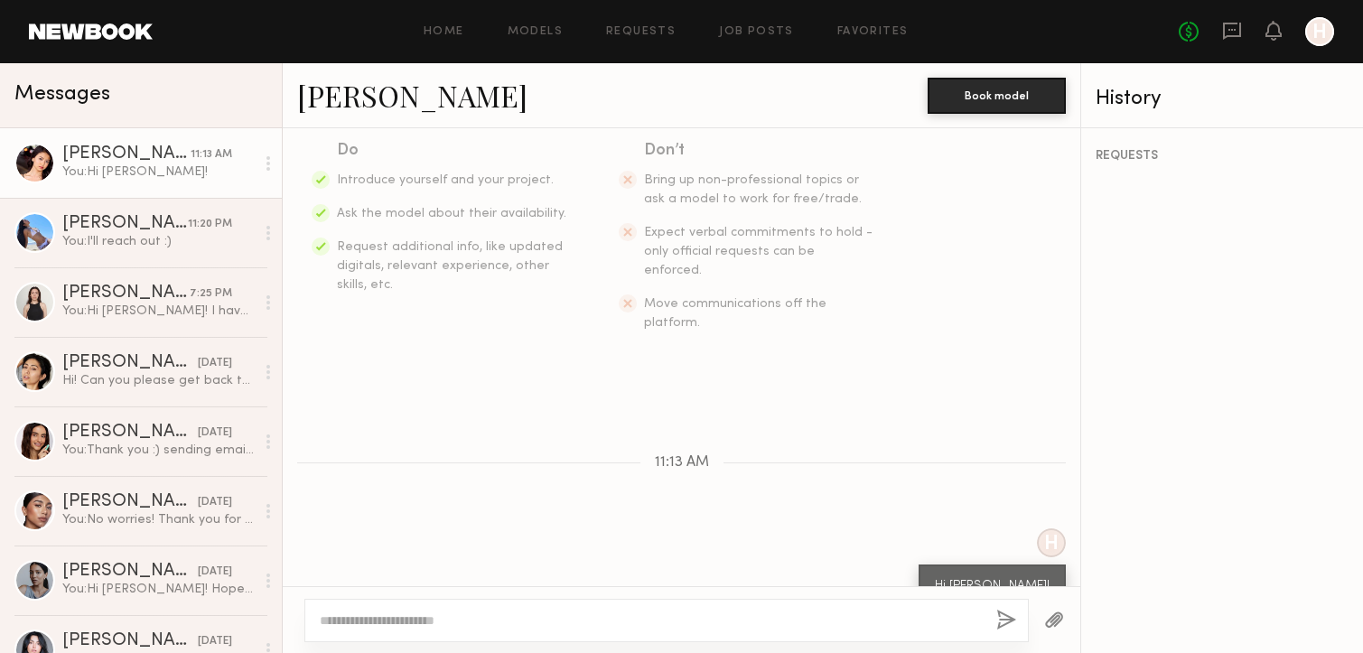
click at [448, 614] on textarea at bounding box center [651, 620] width 662 height 18
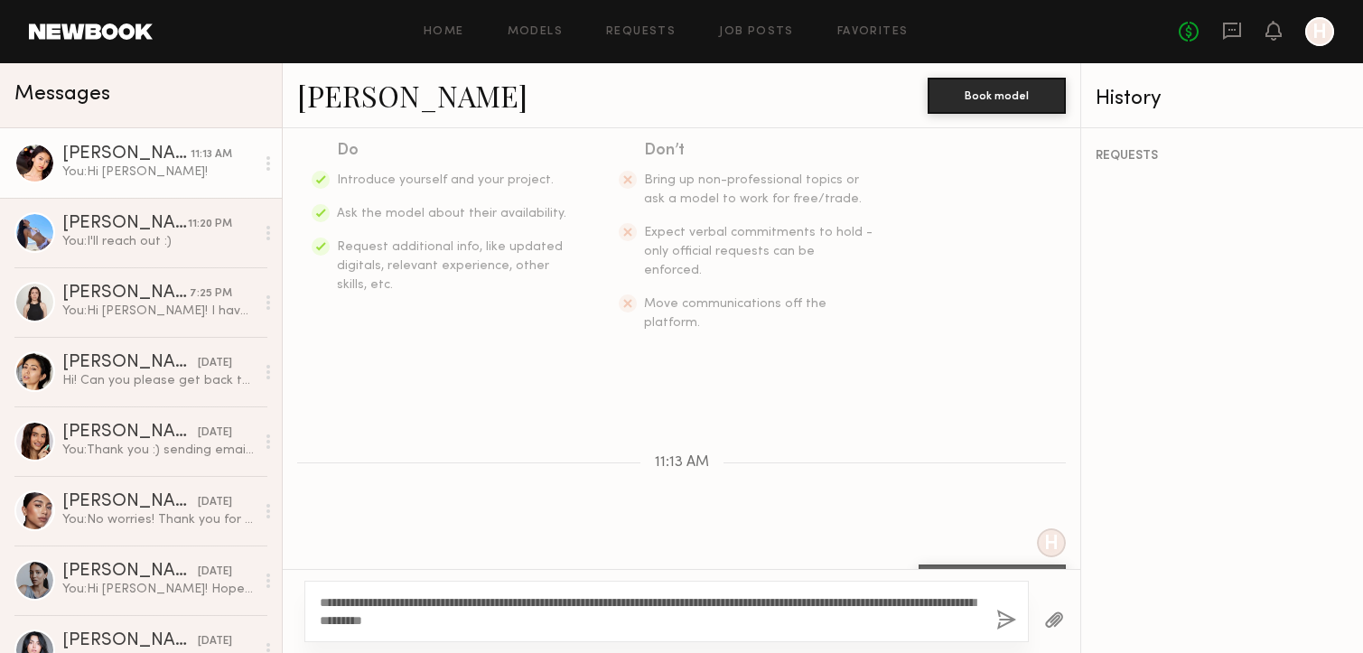
click at [566, 602] on textarea "**********" at bounding box center [651, 611] width 662 height 36
type textarea "**********"
click at [1007, 623] on button "button" at bounding box center [1006, 621] width 20 height 23
